Goal: Find specific page/section: Find specific page/section

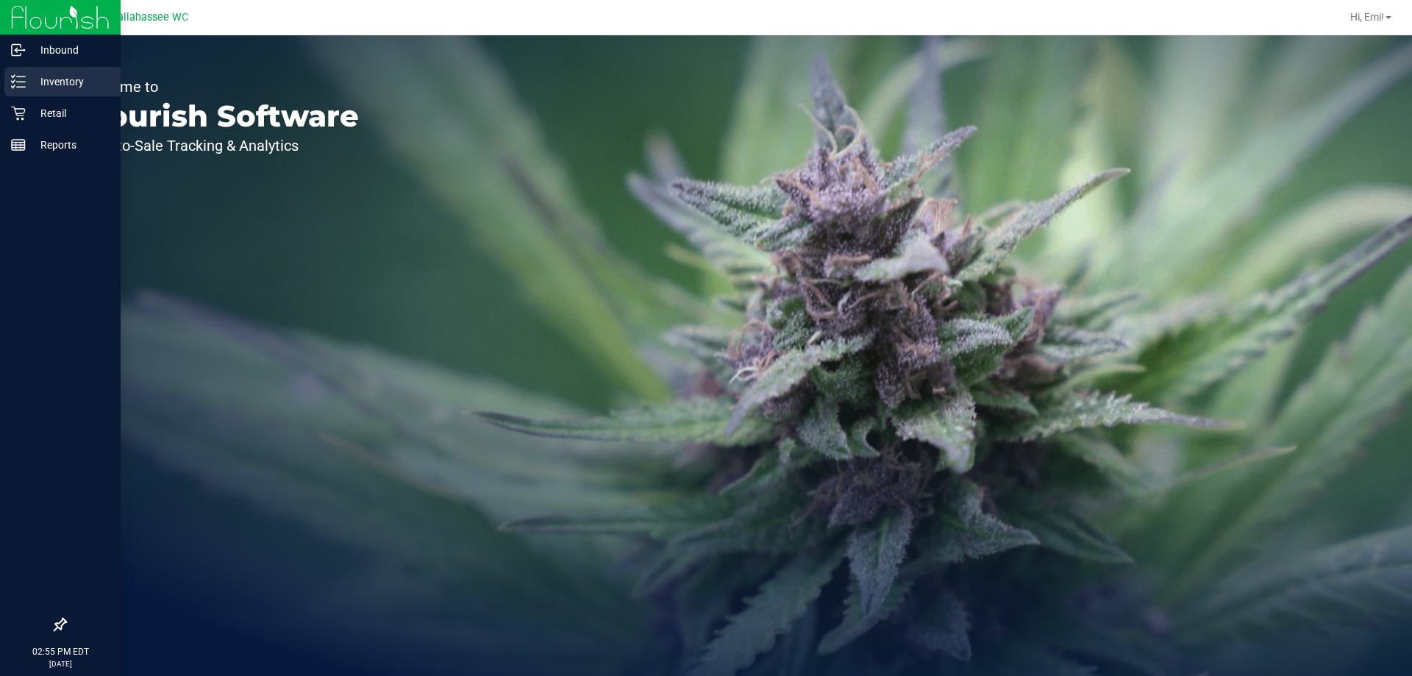
click at [12, 85] on icon at bounding box center [18, 81] width 15 height 15
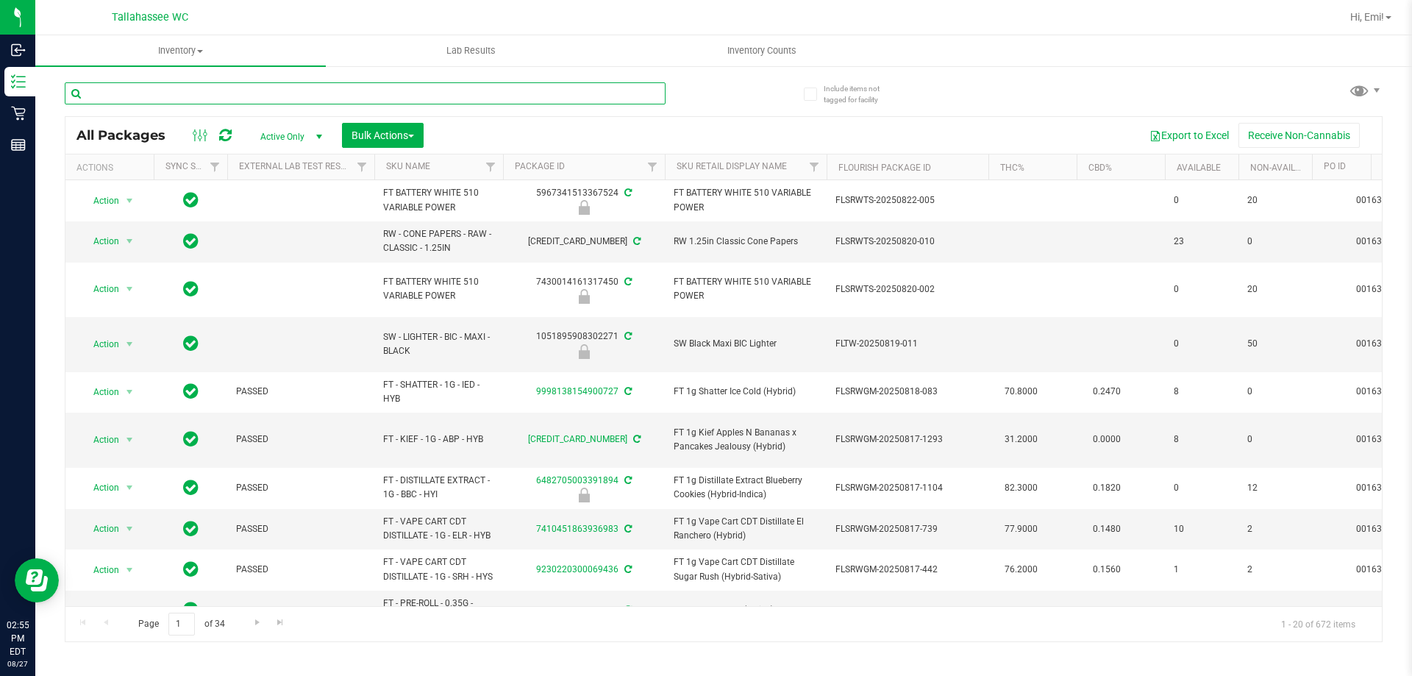
click at [324, 90] on input "text" at bounding box center [365, 93] width 601 height 22
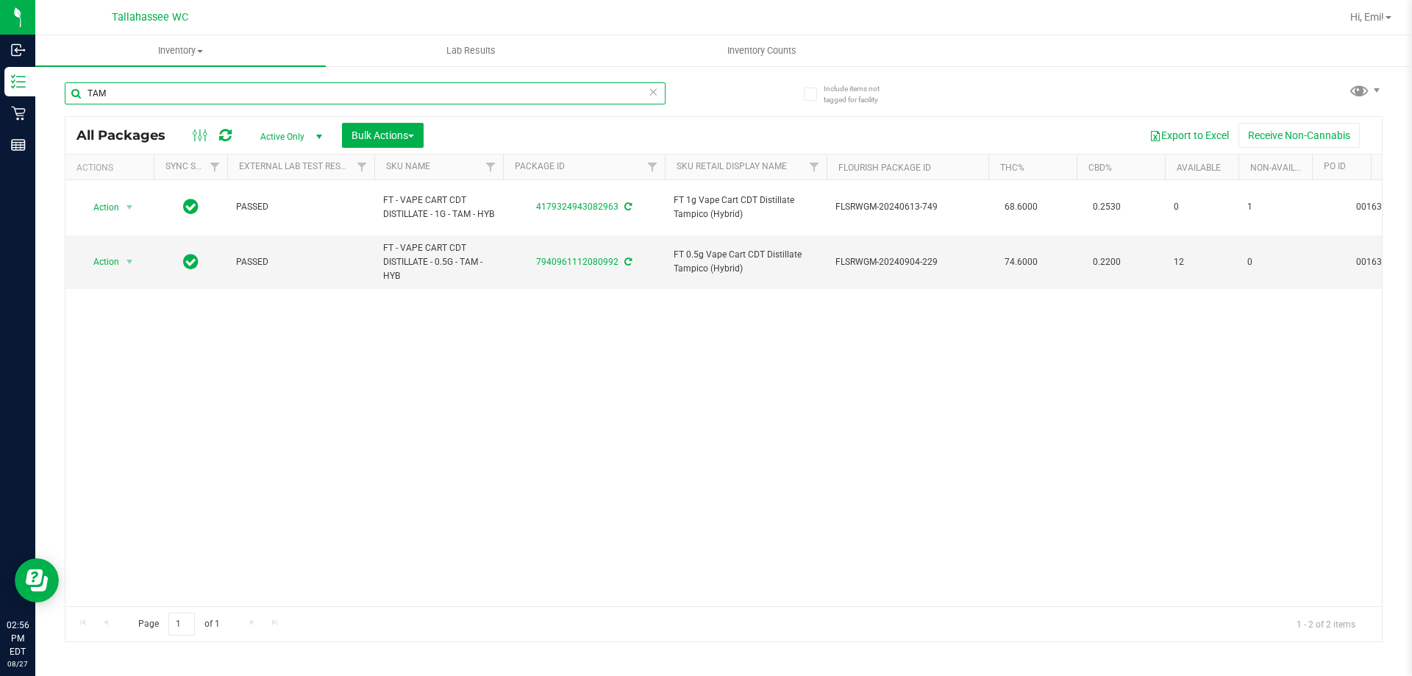
type input "TAM"
click at [652, 96] on icon at bounding box center [653, 91] width 10 height 18
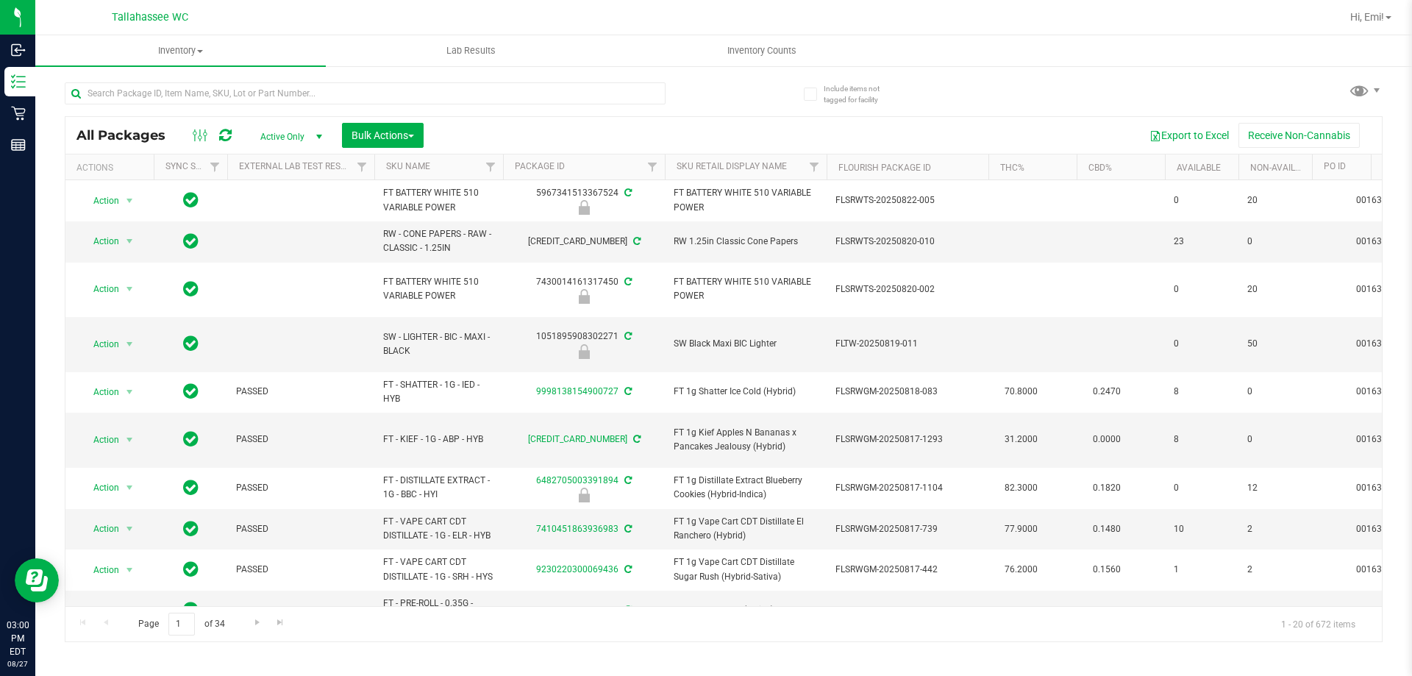
click at [1340, 21] on div "Hi, Emi!" at bounding box center [1372, 17] width 64 height 29
click at [1352, 15] on span "Hi, Emi!" at bounding box center [1367, 17] width 34 height 12
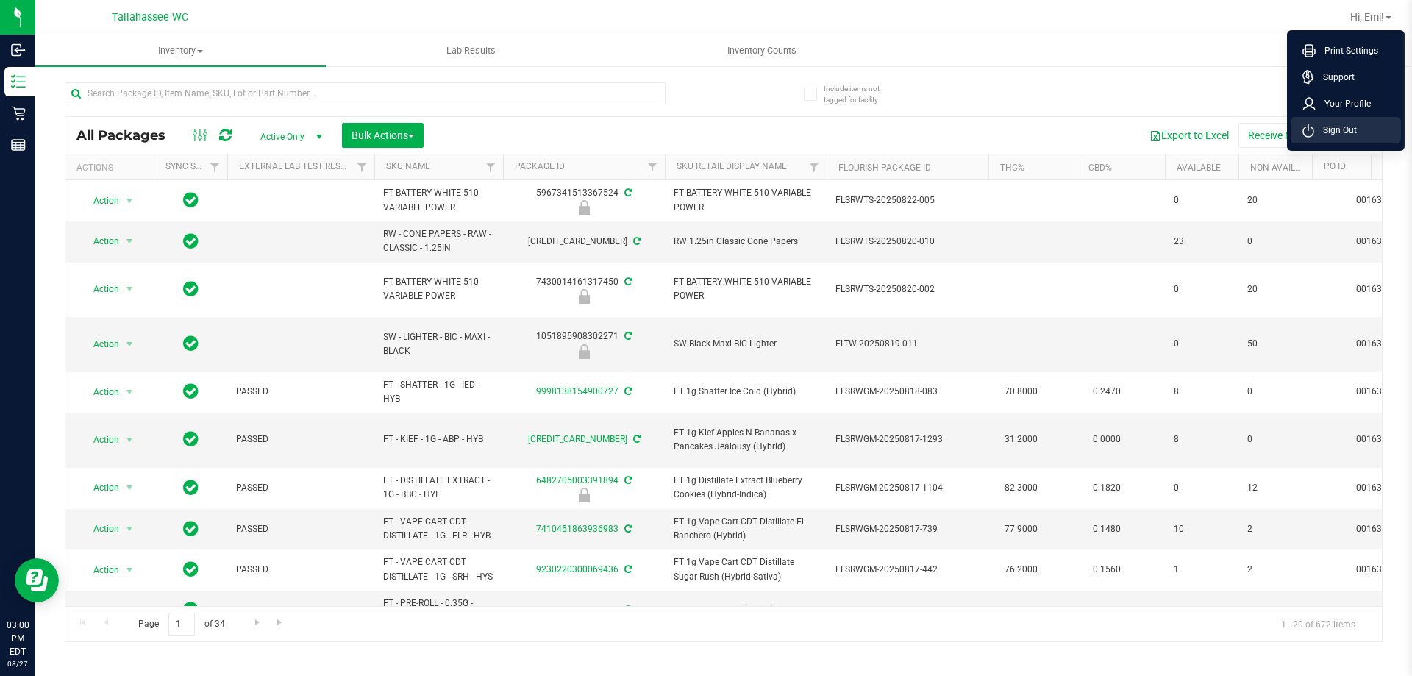
click at [1310, 132] on icon at bounding box center [1308, 131] width 12 height 14
